Goal: Navigation & Orientation: Find specific page/section

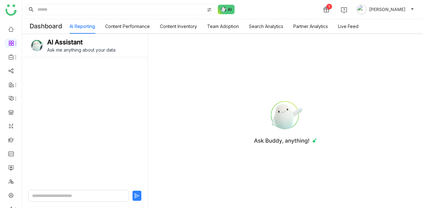
click at [276, 9] on div "1 [PERSON_NAME]" at bounding box center [222, 9] width 401 height 19
click at [44, 95] on link "Library" at bounding box center [43, 93] width 41 height 4
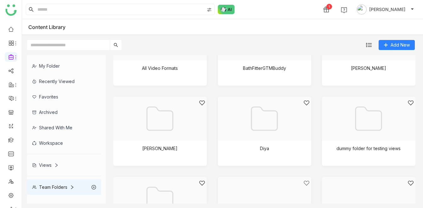
scroll to position [298, 0]
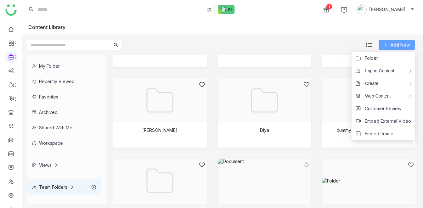
click at [399, 45] on span "Add New" at bounding box center [400, 45] width 19 height 7
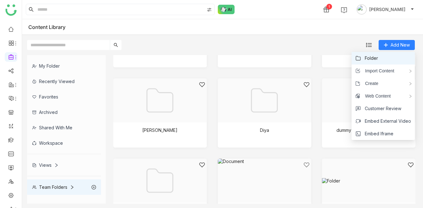
click at [369, 58] on span "Folder" at bounding box center [371, 58] width 13 height 7
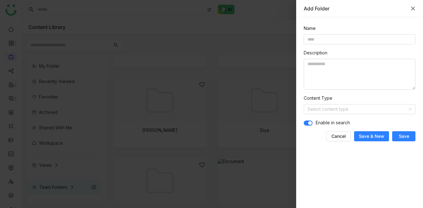
click at [414, 7] on icon "Close" at bounding box center [413, 8] width 5 height 5
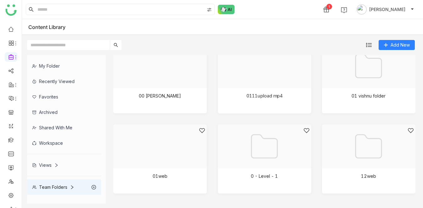
scroll to position [0, 0]
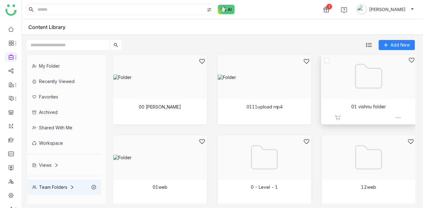
click at [396, 117] on img at bounding box center [398, 118] width 6 height 6
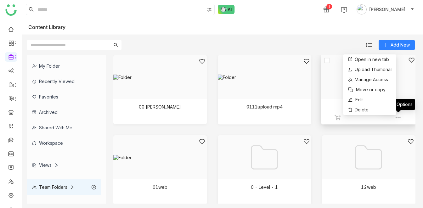
click at [401, 82] on div at bounding box center [367, 84] width 84 height 54
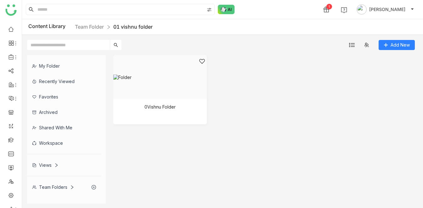
click at [299, 128] on div "0Vishnu Folder" at bounding box center [264, 94] width 302 height 79
click at [272, 9] on div "1 [PERSON_NAME]" at bounding box center [222, 9] width 401 height 19
